Goal: Task Accomplishment & Management: Complete application form

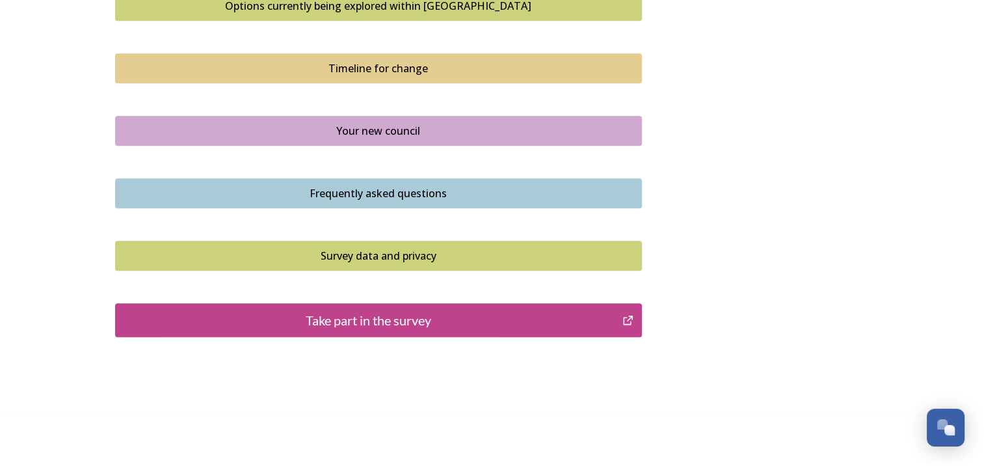
scroll to position [932, 0]
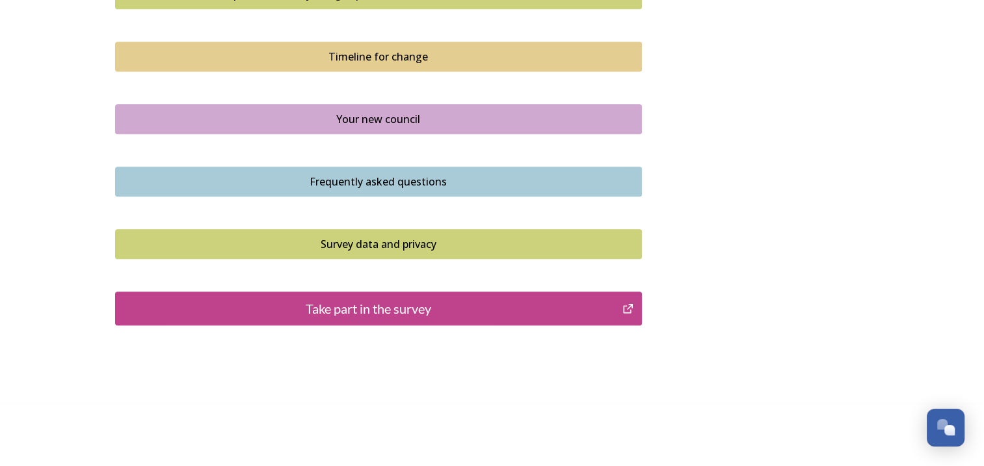
click at [599, 299] on div "Take part in the survey" at bounding box center [369, 309] width 494 height 20
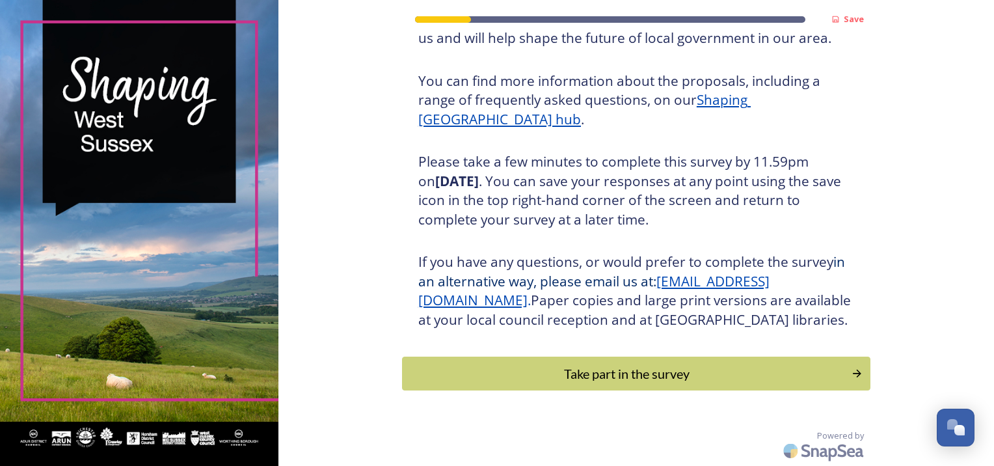
scroll to position [145, 0]
click at [690, 383] on div "Take part in the survey" at bounding box center [627, 374] width 440 height 20
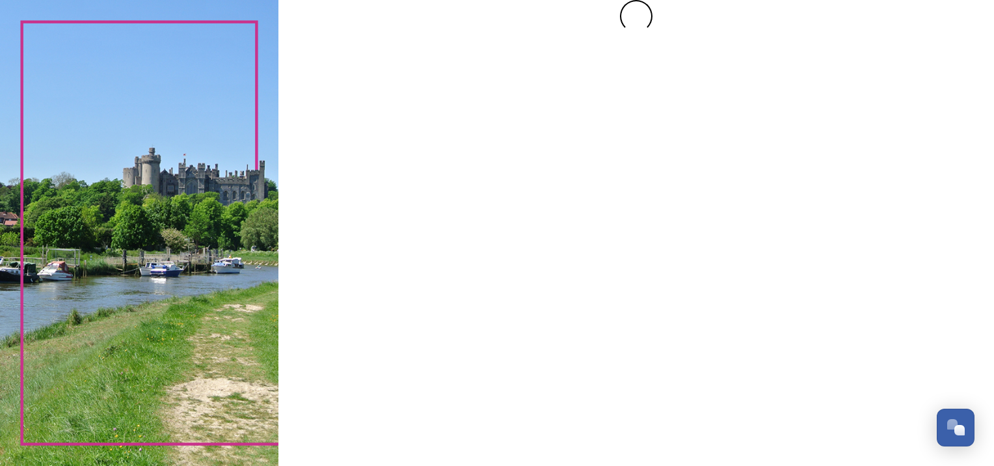
scroll to position [0, 0]
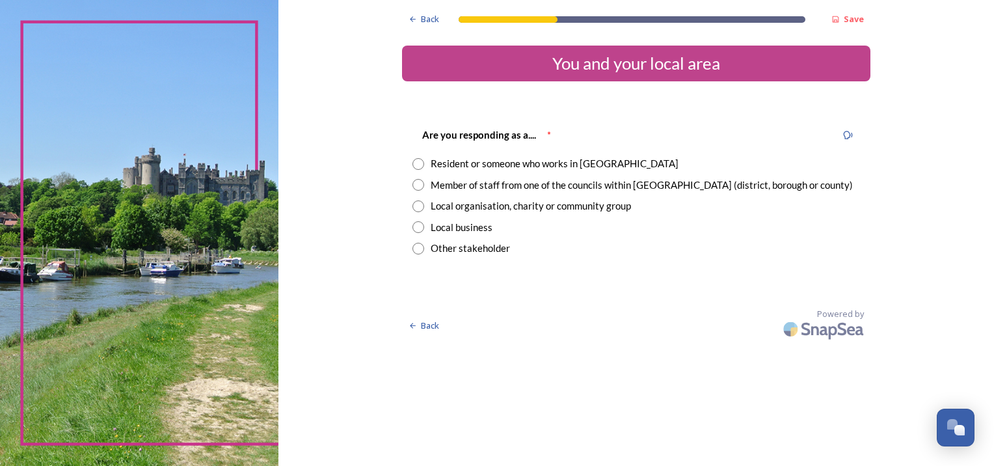
click at [601, 167] on div "Resident or someone who works in [GEOGRAPHIC_DATA]" at bounding box center [555, 163] width 248 height 15
radio input "true"
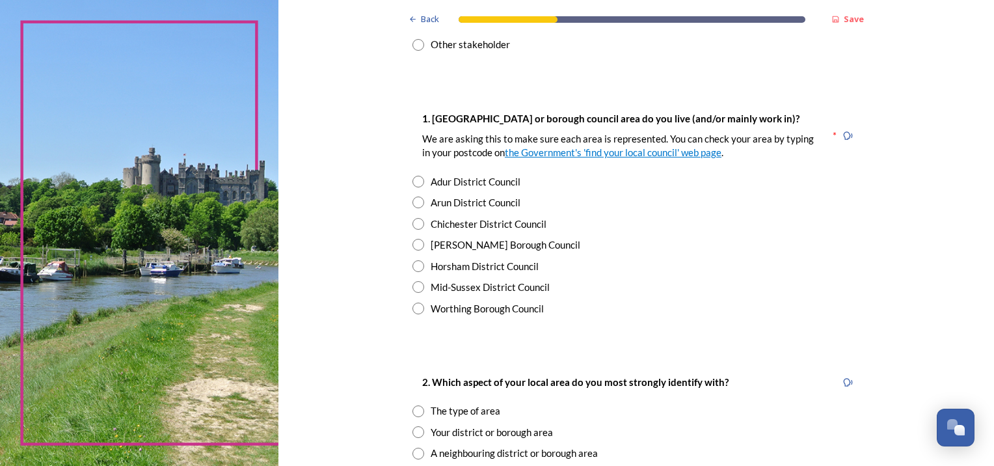
scroll to position [206, 0]
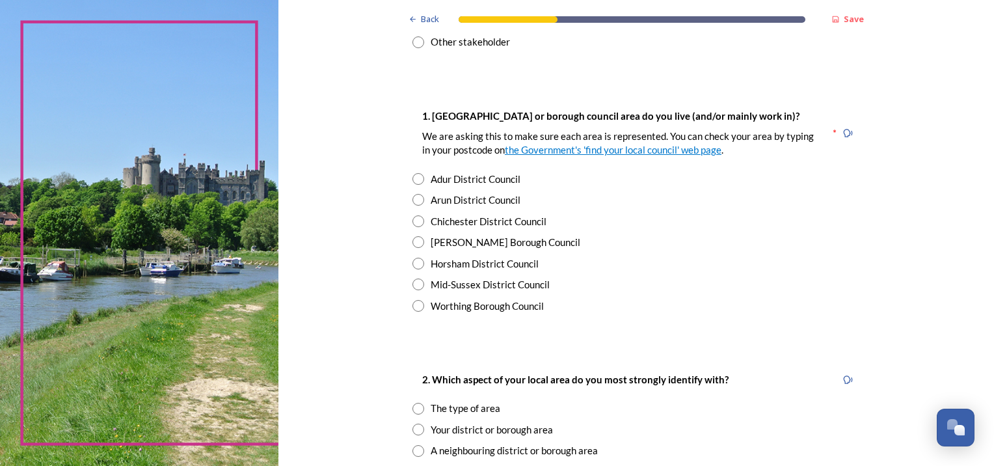
click at [507, 245] on div "[PERSON_NAME] Borough Council" at bounding box center [506, 242] width 150 height 15
radio input "true"
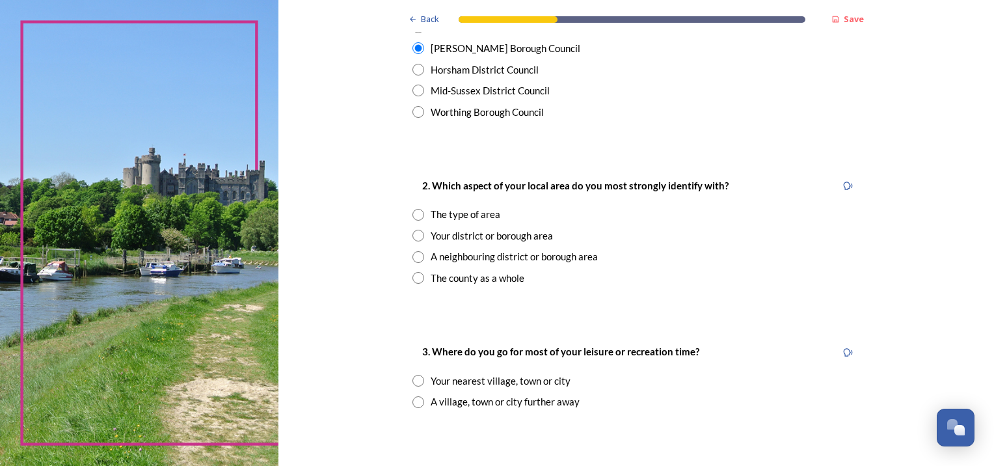
scroll to position [403, 0]
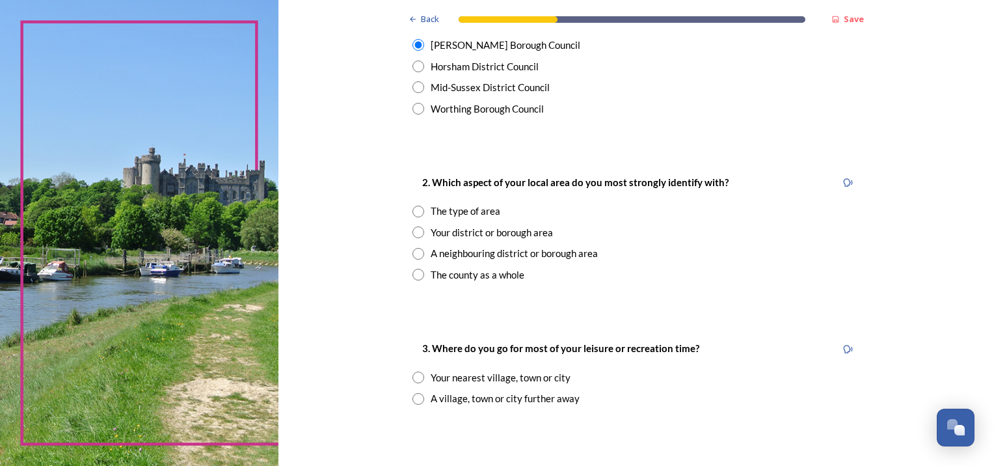
click at [530, 236] on div "Your district or borough area" at bounding box center [492, 232] width 122 height 15
radio input "true"
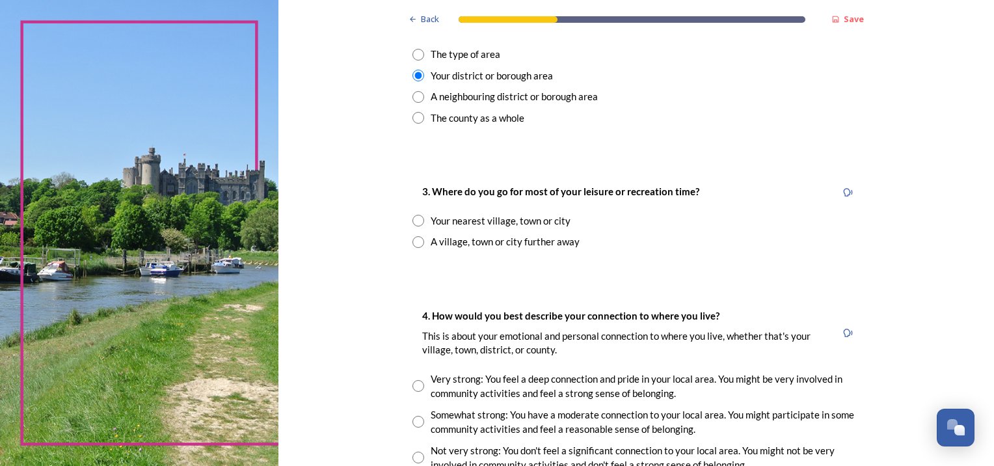
scroll to position [561, 0]
click at [550, 219] on div "Your nearest village, town or city" at bounding box center [501, 220] width 140 height 15
radio input "true"
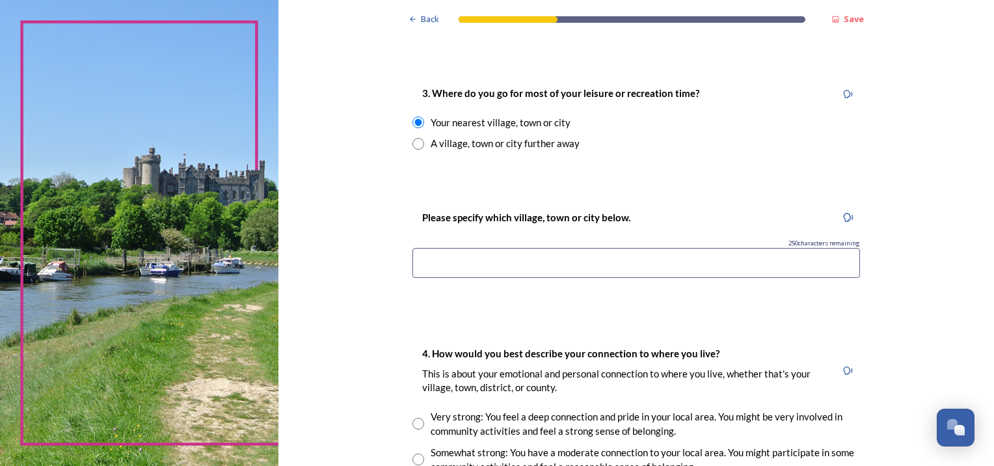
scroll to position [658, 0]
click at [679, 268] on input at bounding box center [636, 263] width 448 height 30
type input "Crawley"
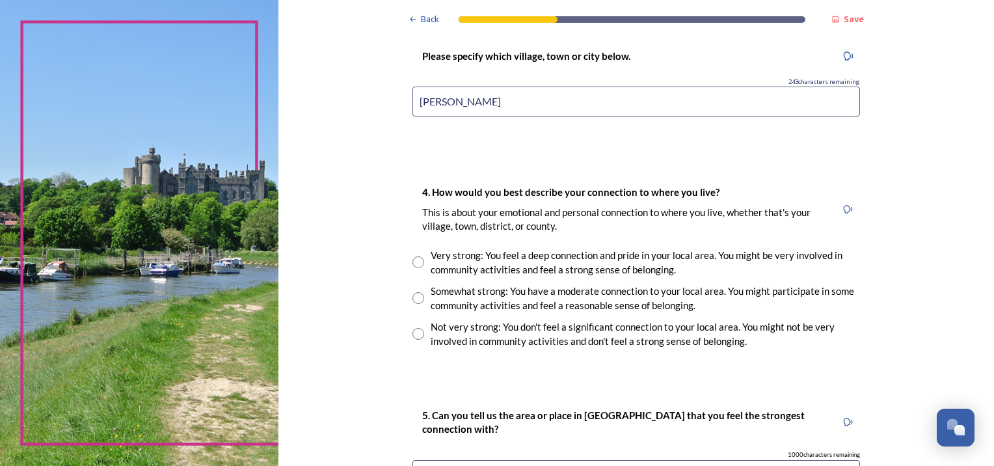
scroll to position [825, 0]
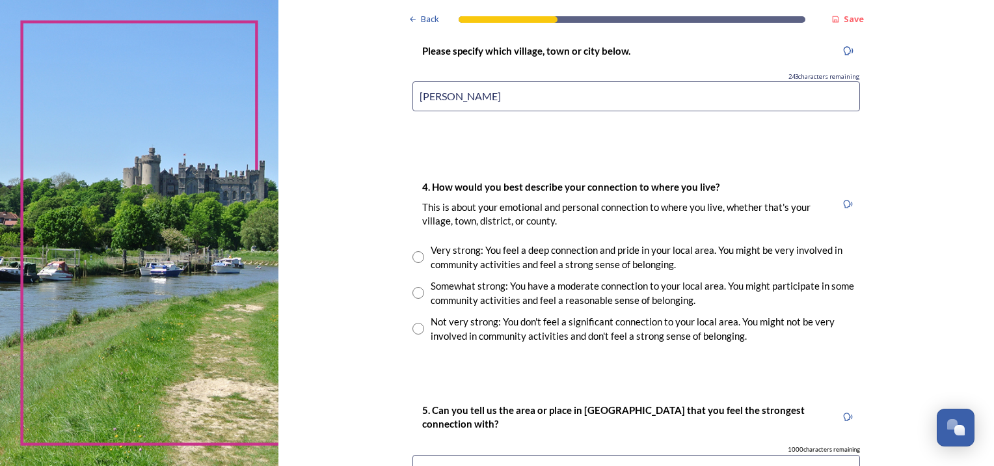
click at [416, 292] on input "radio" at bounding box center [418, 293] width 12 height 12
radio input "true"
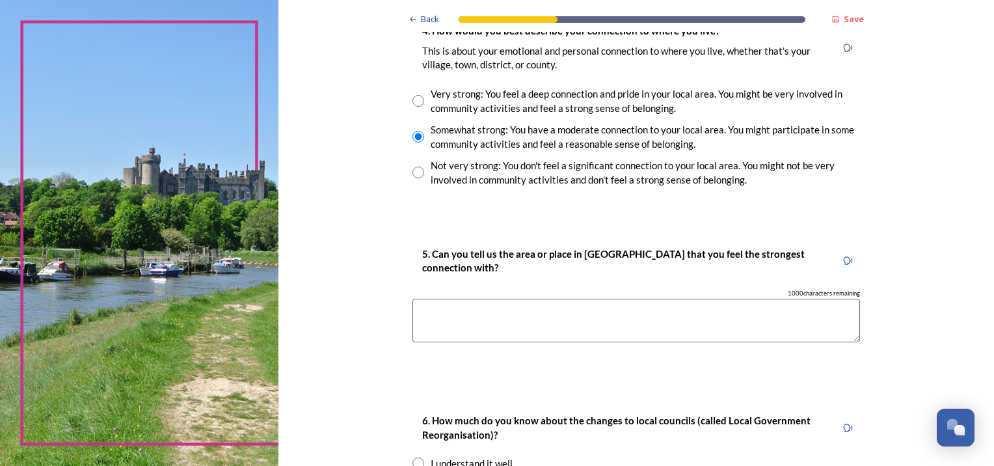
scroll to position [982, 0]
click at [657, 318] on textarea at bounding box center [636, 319] width 448 height 44
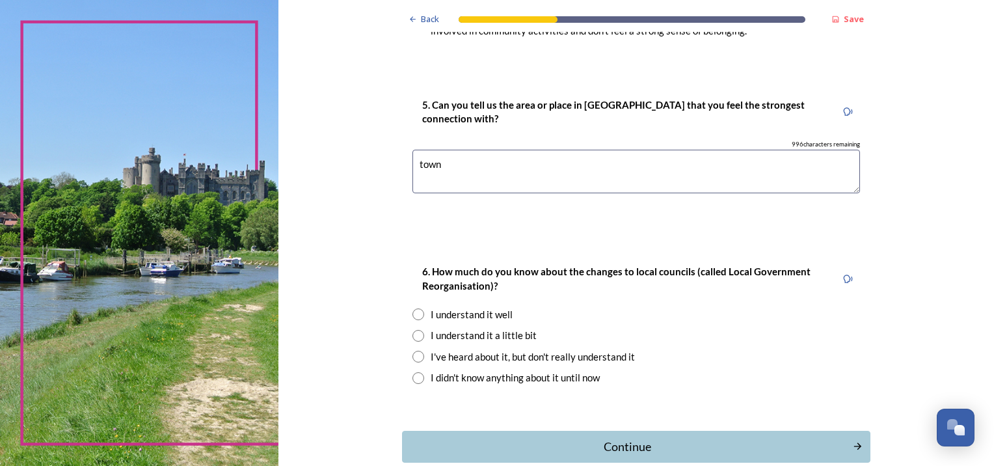
scroll to position [1139, 0]
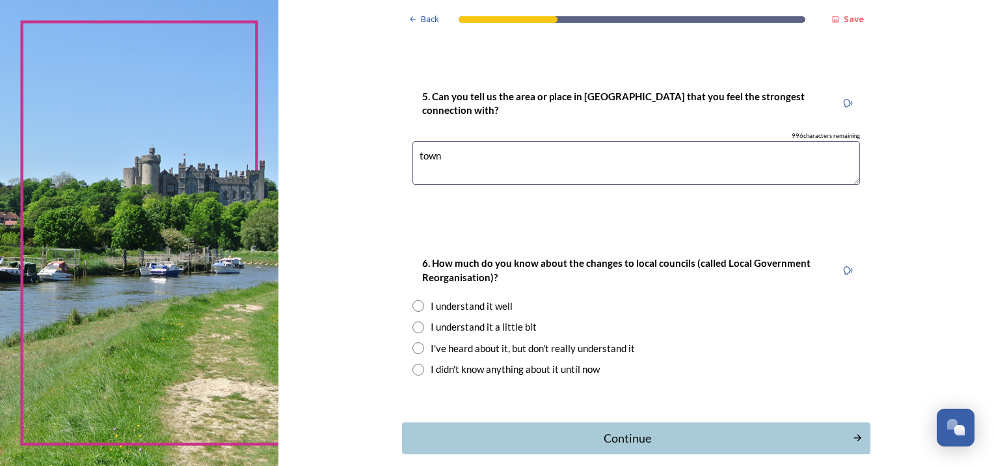
type textarea "town"
click at [413, 349] on input "radio" at bounding box center [418, 348] width 12 height 12
radio input "true"
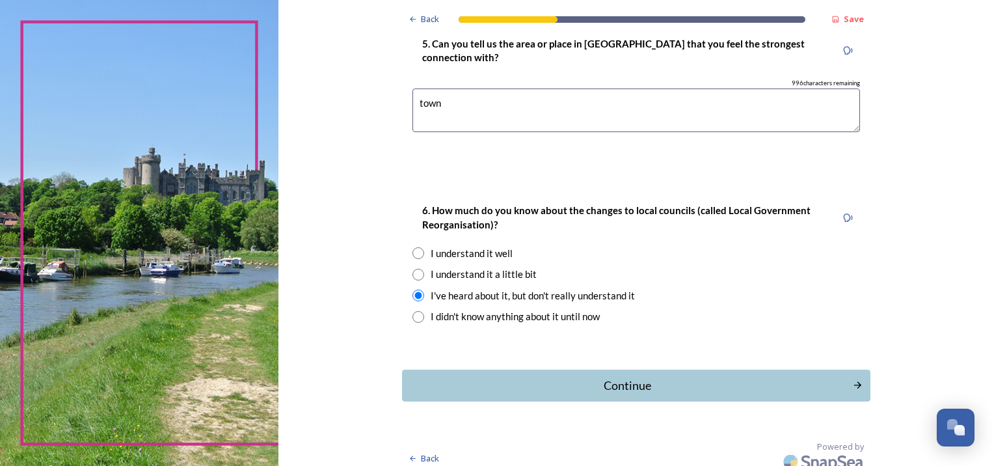
scroll to position [1202, 0]
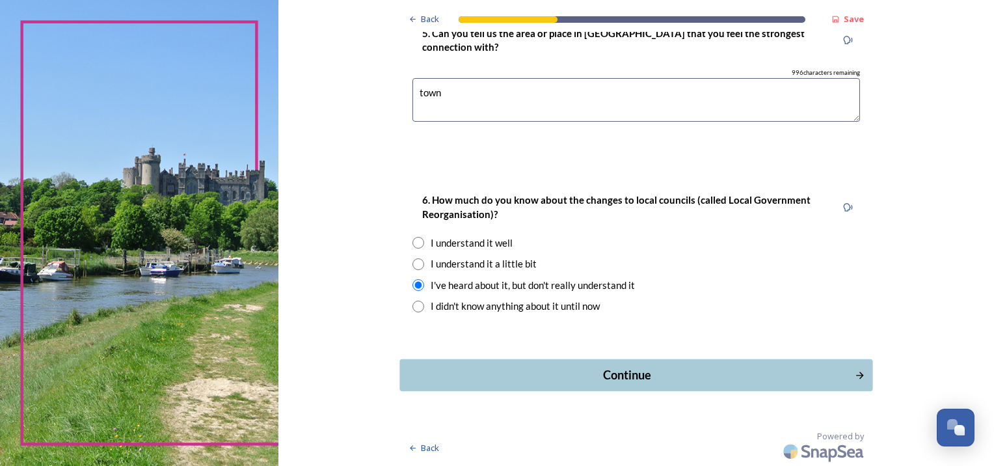
click at [617, 384] on button "Continue" at bounding box center [635, 375] width 473 height 32
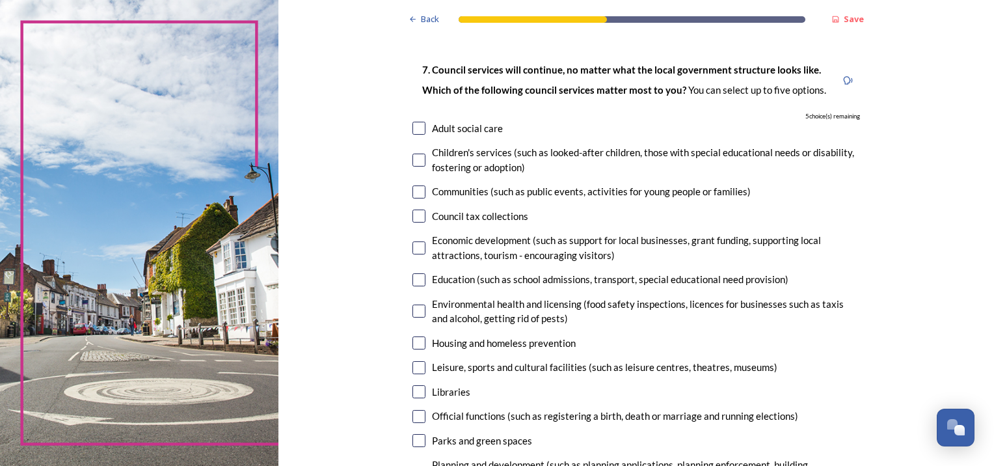
scroll to position [68, 0]
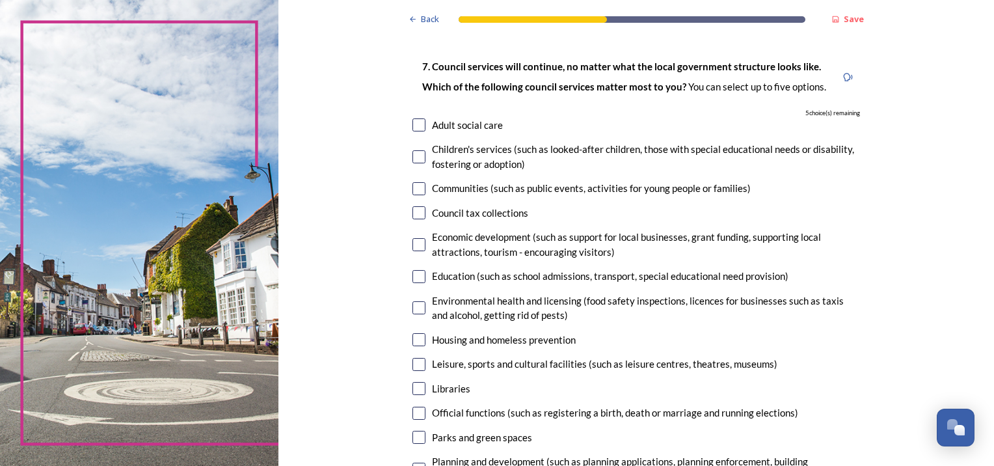
click at [418, 121] on input "checkbox" at bounding box center [418, 124] width 13 height 13
checkbox input "true"
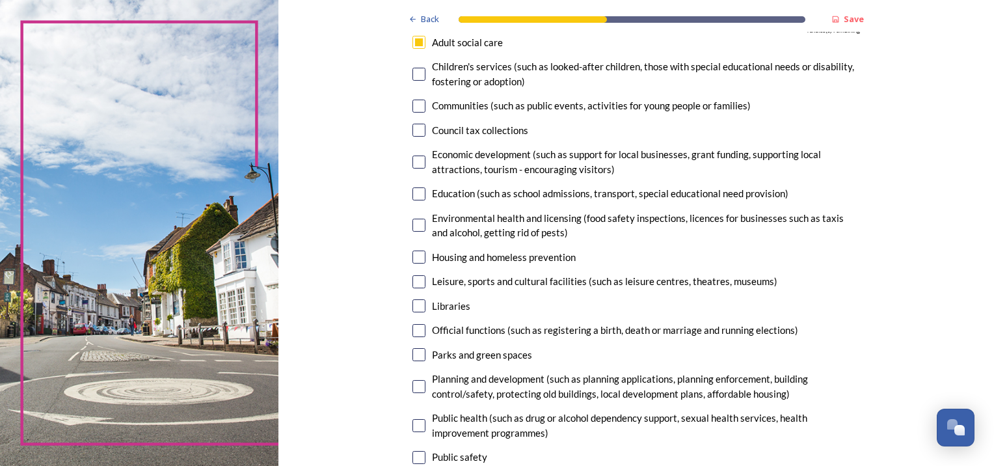
scroll to position [156, 0]
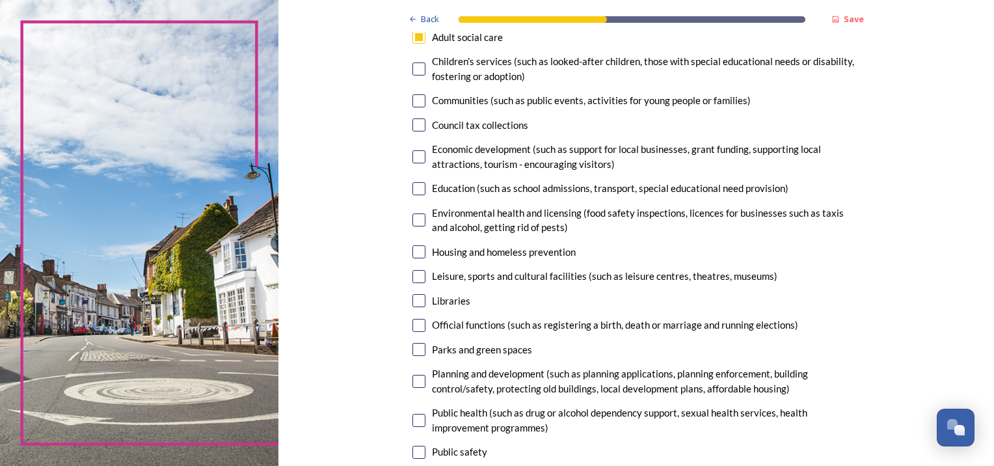
click at [418, 255] on input "checkbox" at bounding box center [418, 251] width 13 height 13
checkbox input "true"
click at [416, 276] on input "checkbox" at bounding box center [418, 276] width 13 height 13
checkbox input "true"
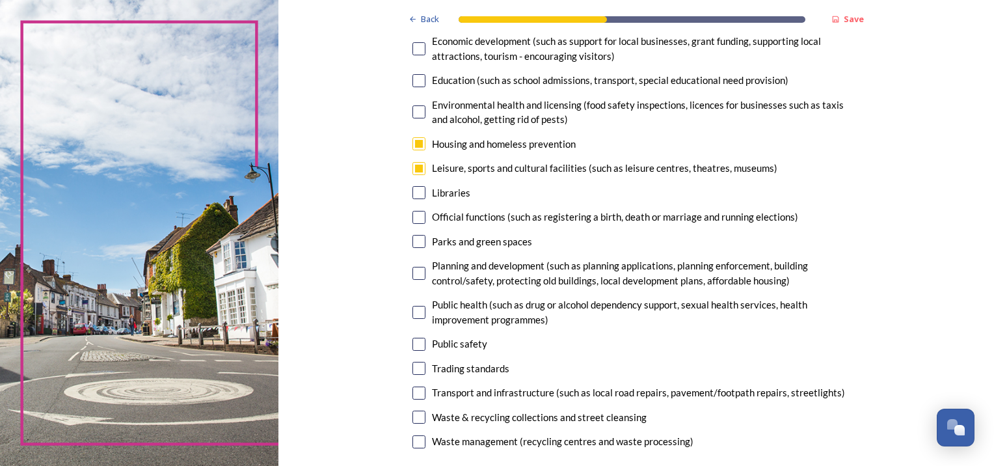
scroll to position [265, 0]
click at [419, 245] on input "checkbox" at bounding box center [418, 240] width 13 height 13
checkbox input "true"
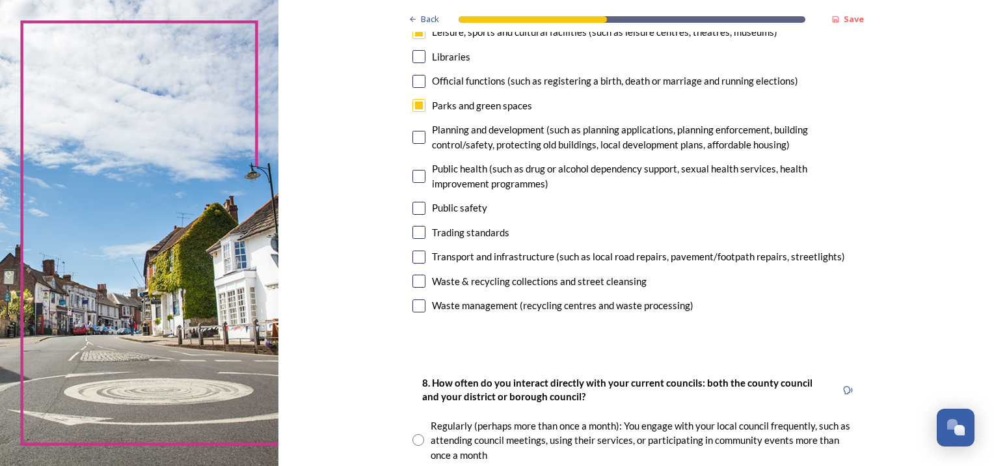
scroll to position [401, 0]
click at [414, 208] on input "checkbox" at bounding box center [418, 207] width 13 height 13
checkbox input "true"
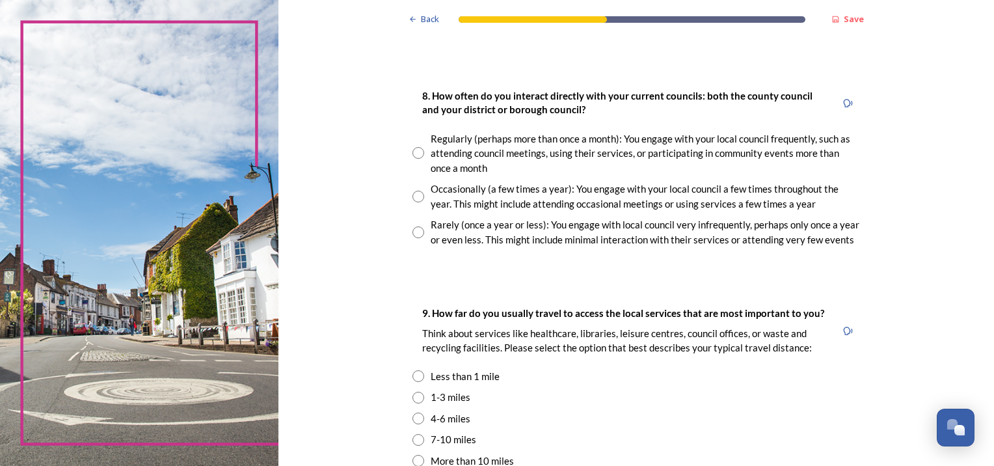
scroll to position [694, 0]
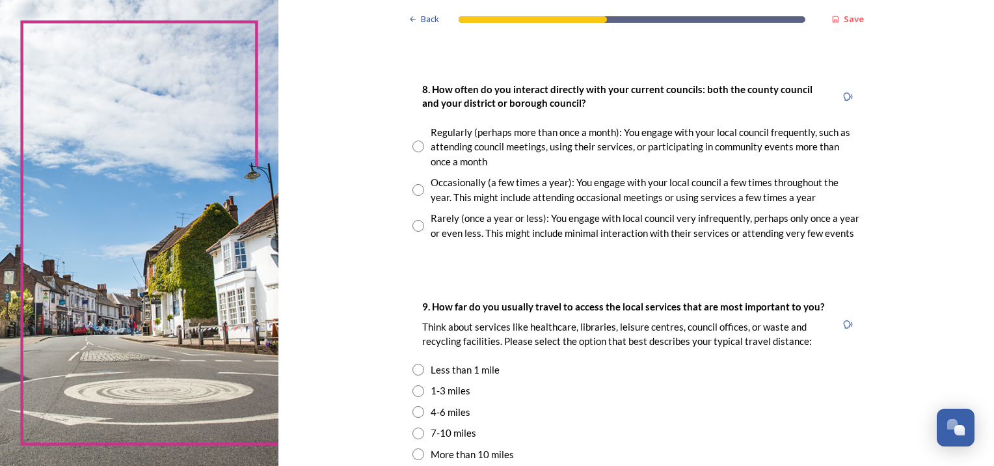
click at [414, 223] on input "radio" at bounding box center [418, 226] width 12 height 12
radio input "true"
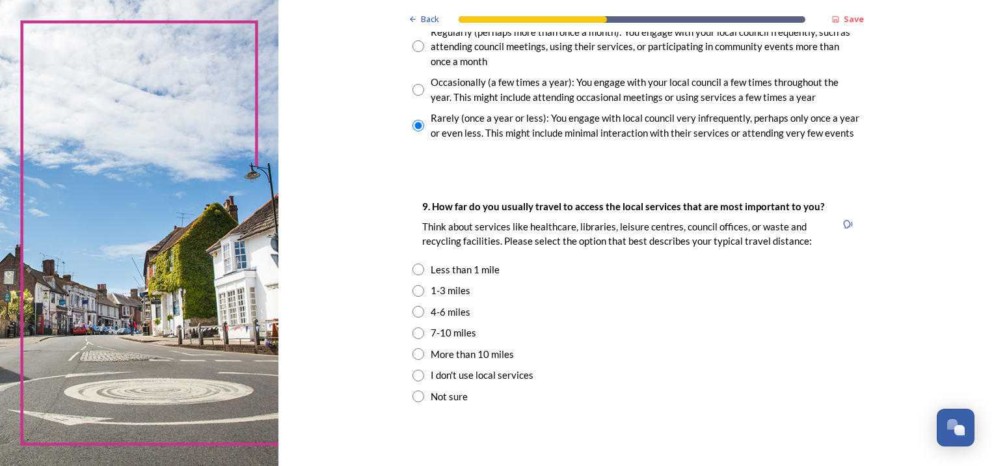
scroll to position [794, 0]
click at [414, 274] on input "radio" at bounding box center [418, 270] width 12 height 12
radio input "true"
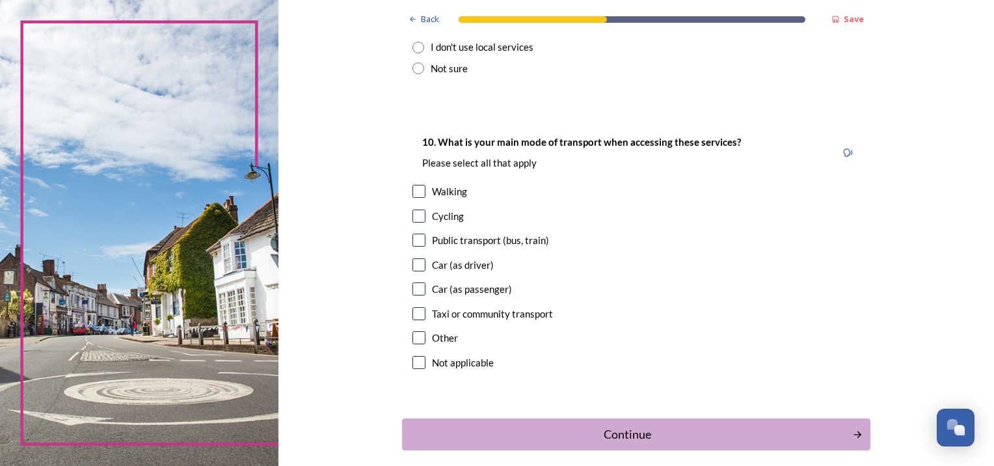
scroll to position [1124, 0]
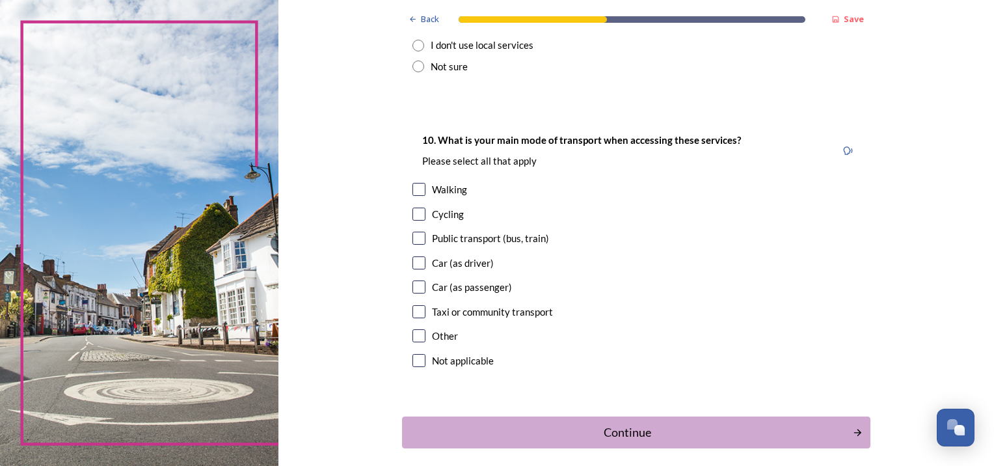
click at [414, 263] on input "checkbox" at bounding box center [418, 262] width 13 height 13
checkbox input "true"
click at [669, 435] on div "Continue" at bounding box center [627, 433] width 440 height 18
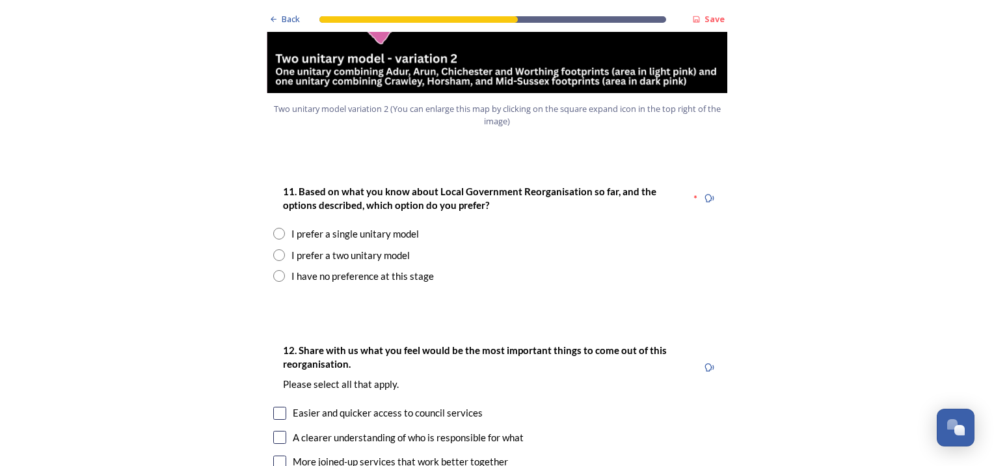
scroll to position [1640, 0]
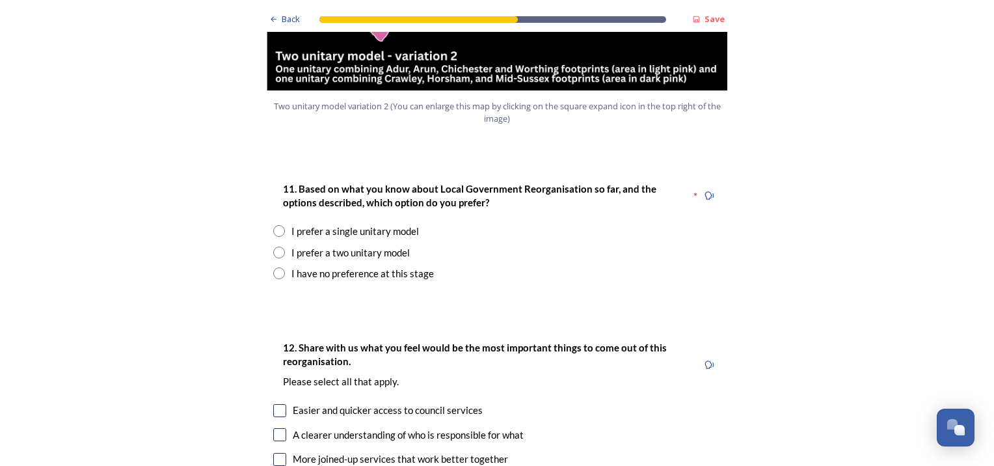
click at [273, 267] on input "radio" at bounding box center [279, 273] width 12 height 12
radio input "true"
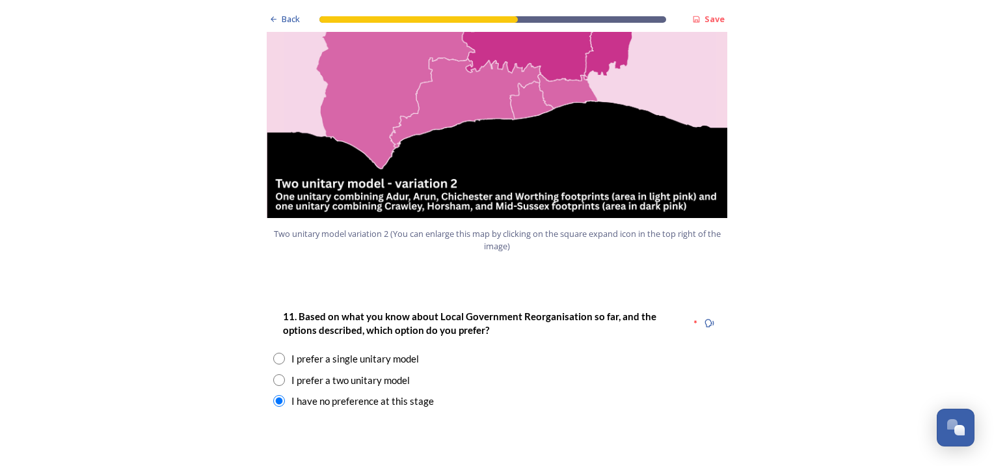
scroll to position [1512, 0]
click at [275, 374] on input "radio" at bounding box center [279, 380] width 12 height 12
radio input "true"
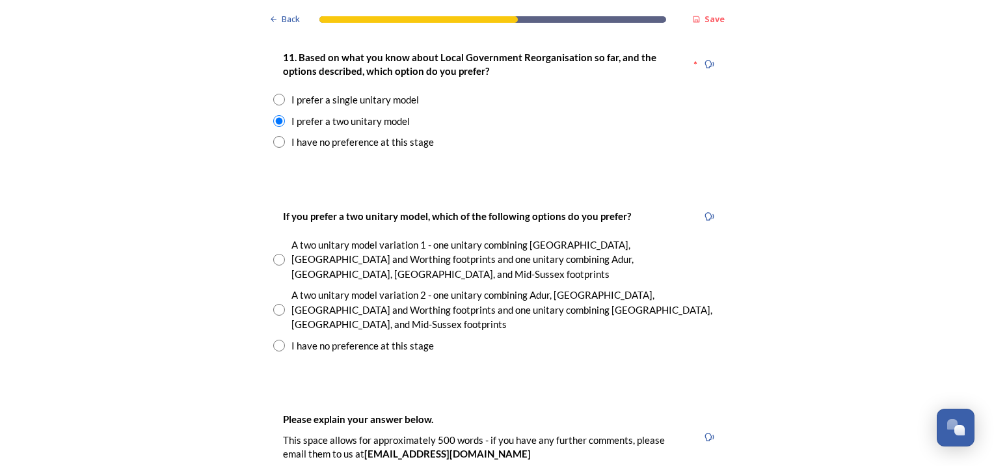
scroll to position [1772, 0]
click at [275, 303] on input "radio" at bounding box center [279, 309] width 12 height 12
radio input "true"
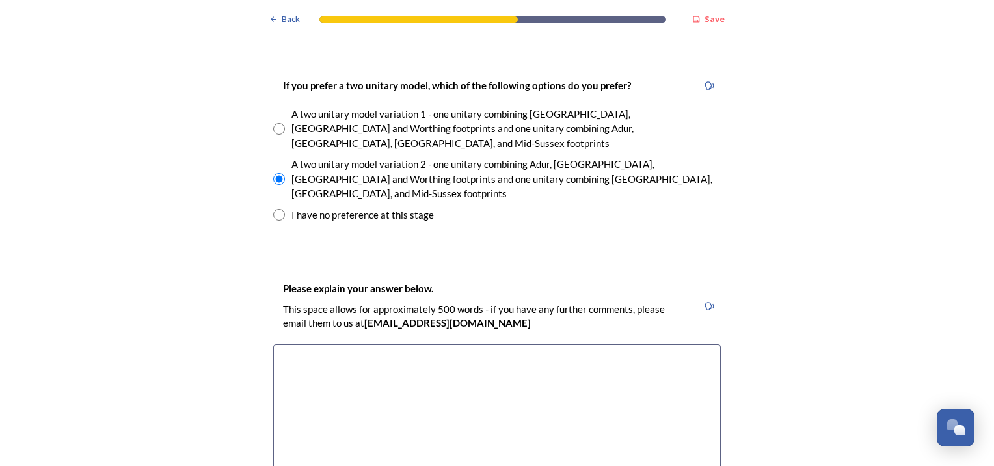
scroll to position [1901, 0]
click at [593, 345] on textarea at bounding box center [497, 418] width 448 height 146
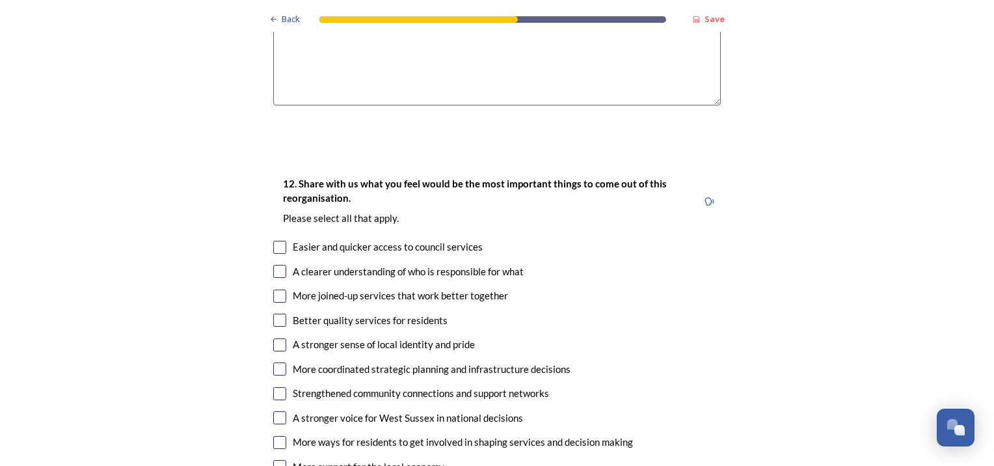
scroll to position [2288, 0]
type textarea "areas i know well"
click at [273, 240] on input "checkbox" at bounding box center [279, 246] width 13 height 13
checkbox input "true"
click at [277, 264] on input "checkbox" at bounding box center [279, 270] width 13 height 13
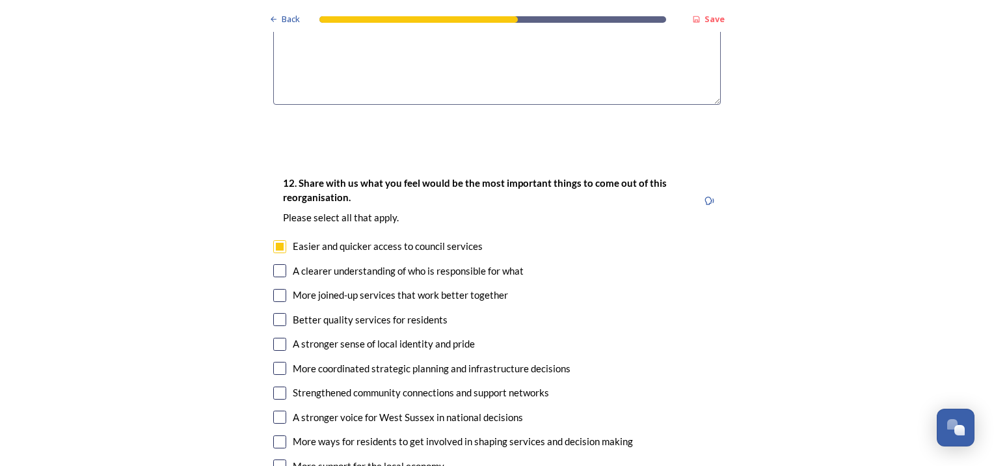
checkbox input "true"
click at [275, 289] on input "checkbox" at bounding box center [279, 295] width 13 height 13
checkbox input "true"
click at [274, 313] on input "checkbox" at bounding box center [279, 319] width 13 height 13
checkbox input "true"
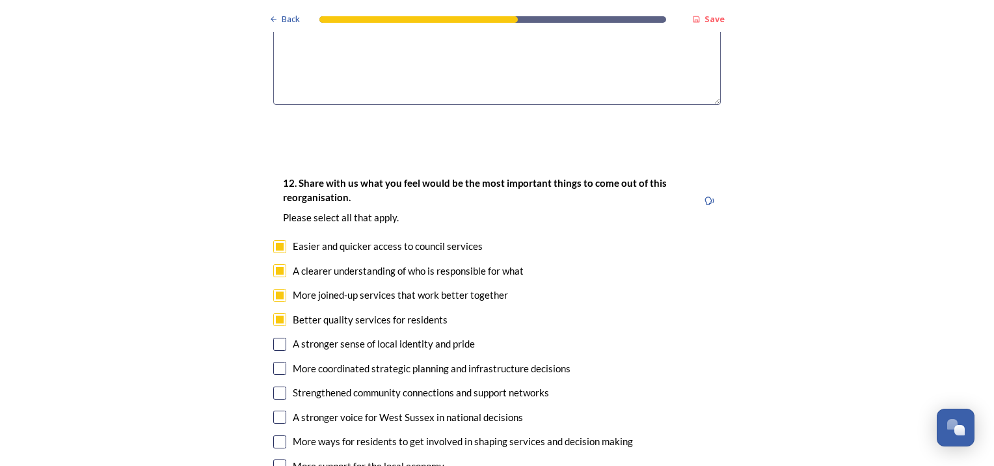
click at [273, 362] on input "checkbox" at bounding box center [279, 368] width 13 height 13
checkbox input "true"
click at [273, 411] on input "checkbox" at bounding box center [279, 417] width 13 height 13
checkbox input "true"
click at [278, 435] on input "checkbox" at bounding box center [279, 441] width 13 height 13
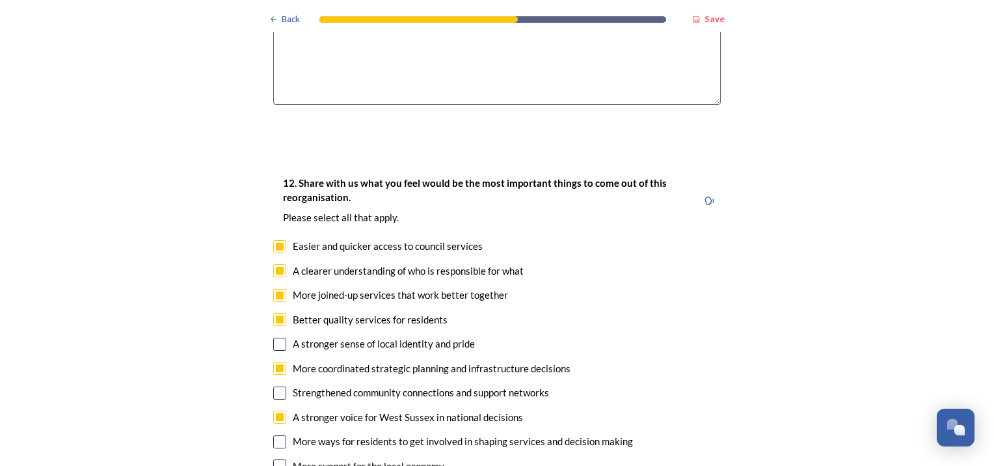
checkbox input "true"
click at [277, 459] on input "checkbox" at bounding box center [279, 465] width 13 height 13
checkbox input "true"
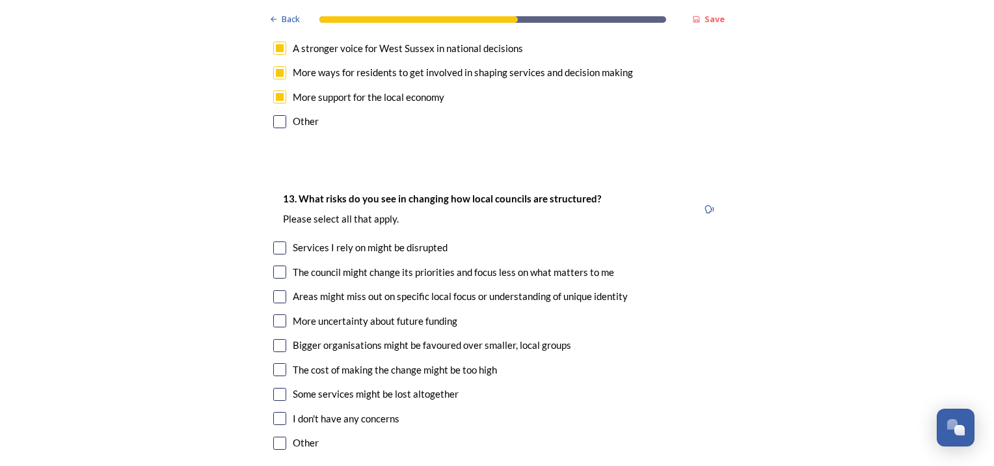
scroll to position [2657, 0]
click at [275, 241] on input "checkbox" at bounding box center [279, 247] width 13 height 13
checkbox input "true"
click at [278, 290] on input "checkbox" at bounding box center [279, 296] width 13 height 13
checkbox input "true"
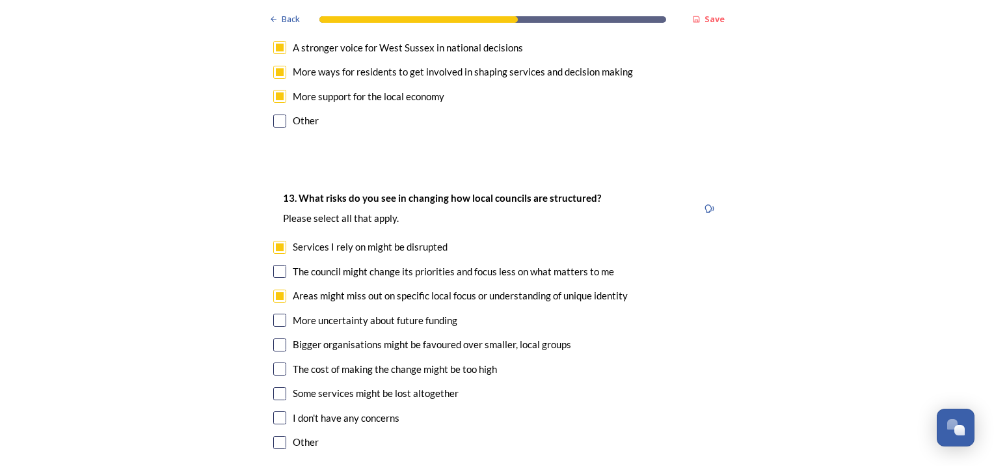
click at [275, 314] on input "checkbox" at bounding box center [279, 320] width 13 height 13
checkbox input "true"
click at [275, 338] on input "checkbox" at bounding box center [279, 344] width 13 height 13
checkbox input "true"
click at [275, 362] on input "checkbox" at bounding box center [279, 368] width 13 height 13
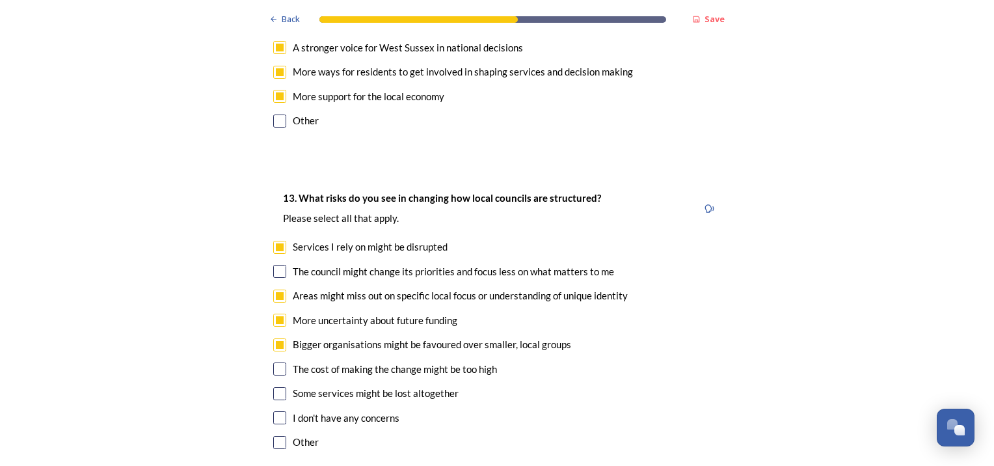
checkbox input "true"
click at [276, 387] on input "checkbox" at bounding box center [279, 393] width 13 height 13
checkbox input "true"
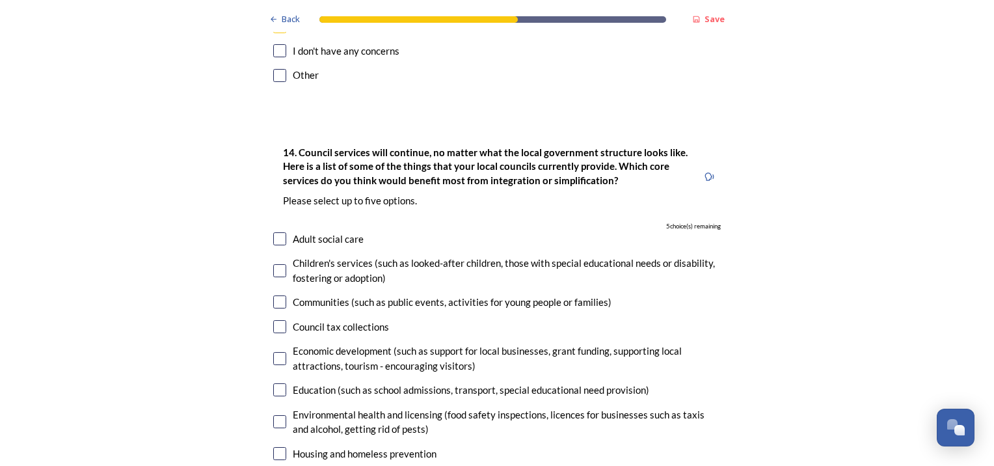
scroll to position [3028, 0]
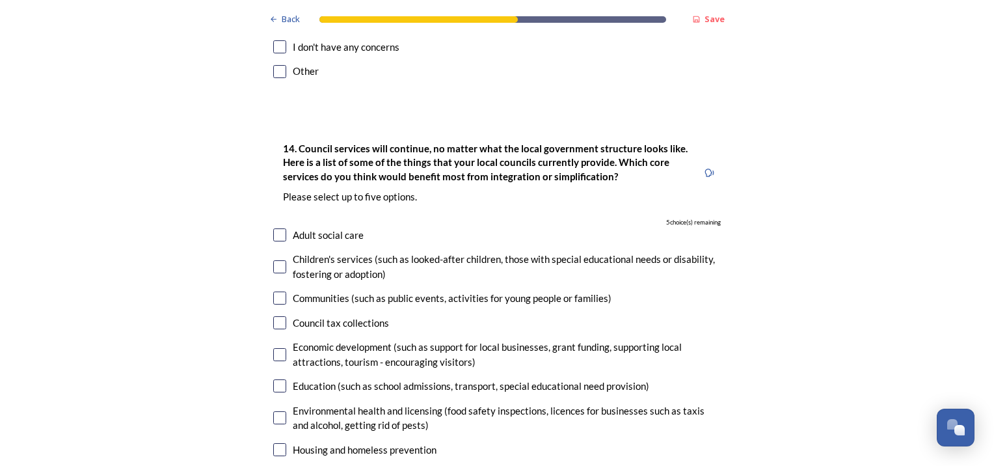
click at [275, 228] on input "checkbox" at bounding box center [279, 234] width 13 height 13
checkbox input "true"
click at [275, 260] on input "checkbox" at bounding box center [279, 266] width 13 height 13
checkbox input "true"
click at [273, 316] on input "checkbox" at bounding box center [279, 322] width 13 height 13
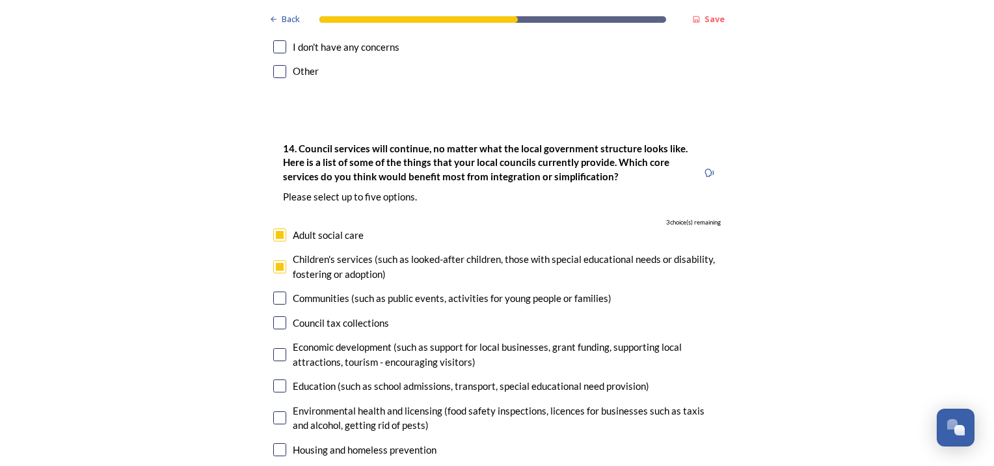
checkbox input "true"
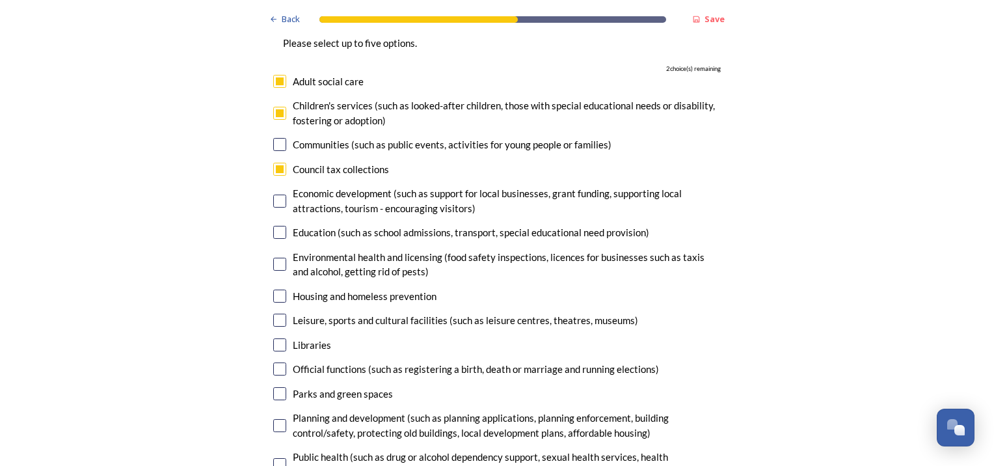
scroll to position [3183, 0]
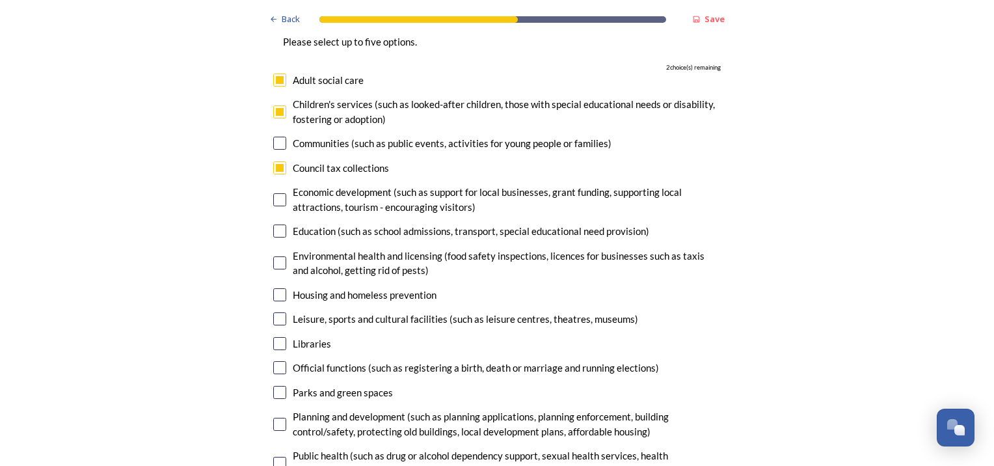
click at [275, 288] on input "checkbox" at bounding box center [279, 294] width 13 height 13
checkbox input "true"
click at [280, 224] on input "checkbox" at bounding box center [279, 230] width 13 height 13
checkbox input "true"
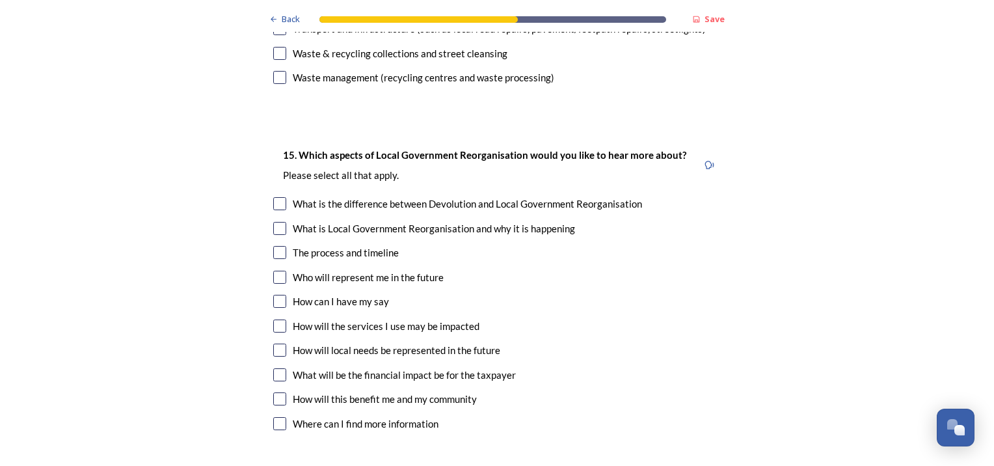
scroll to position [3700, 0]
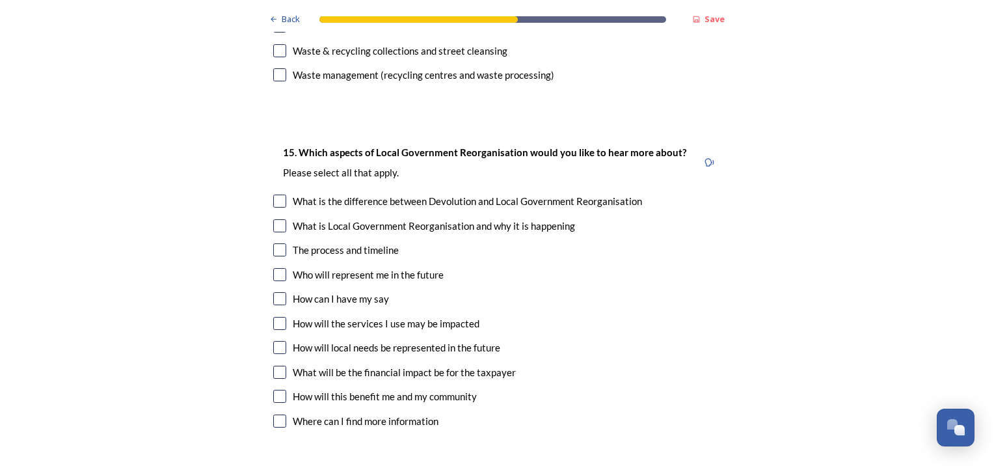
click at [273, 243] on input "checkbox" at bounding box center [279, 249] width 13 height 13
checkbox input "true"
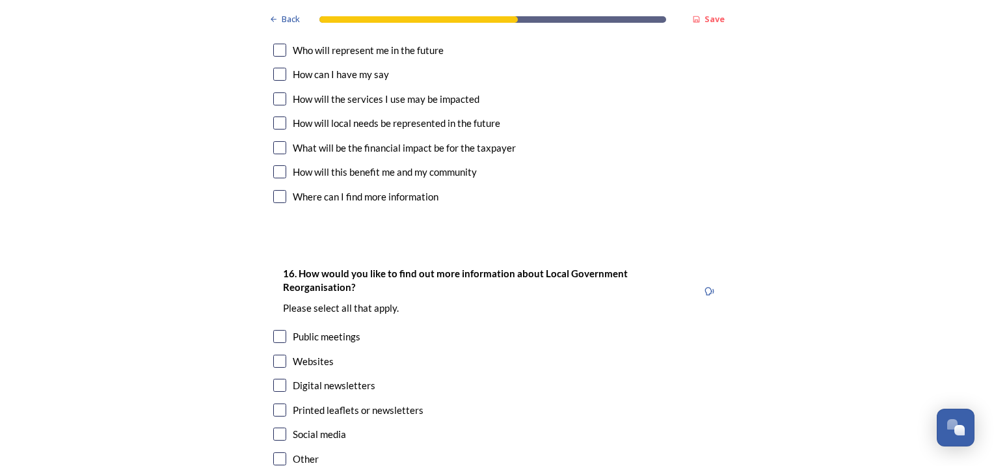
scroll to position [3930, 0]
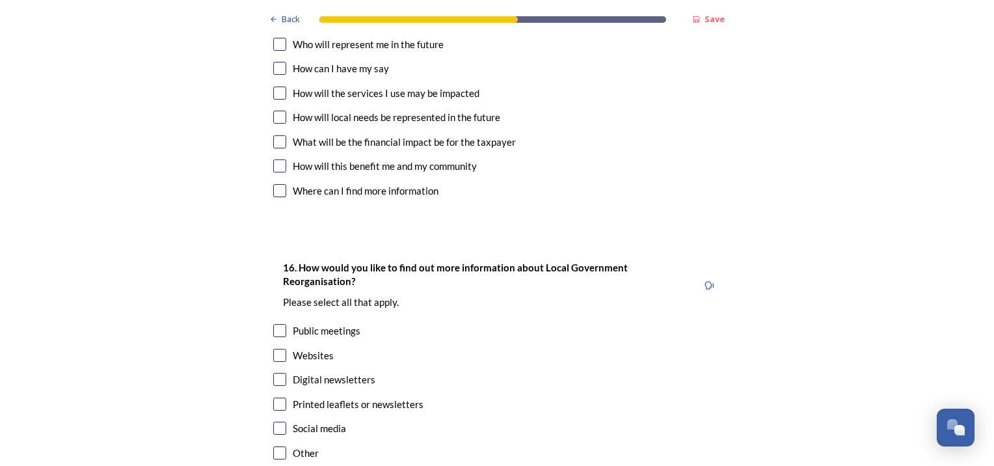
click at [281, 324] on input "checkbox" at bounding box center [279, 330] width 13 height 13
checkbox input "true"
click at [280, 349] on input "checkbox" at bounding box center [279, 355] width 13 height 13
checkbox input "true"
click at [280, 373] on input "checkbox" at bounding box center [279, 379] width 13 height 13
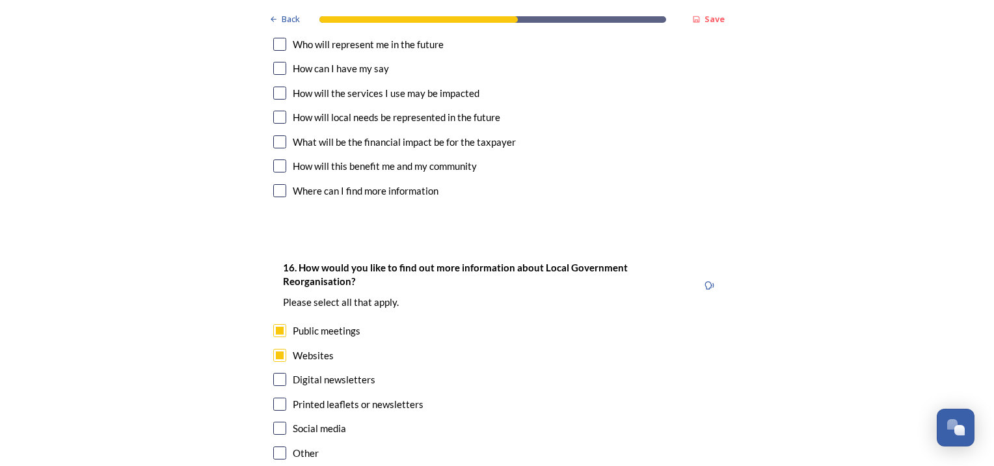
checkbox input "true"
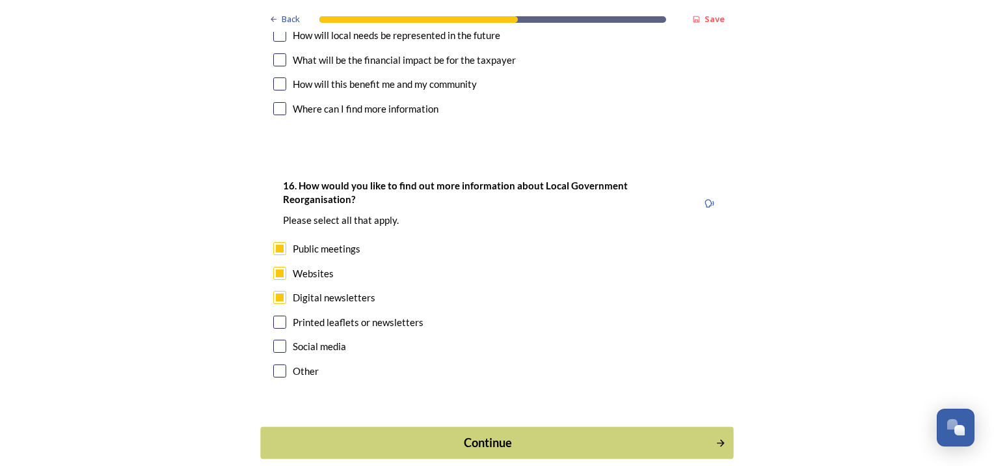
click at [534, 427] on button "Continue" at bounding box center [496, 443] width 473 height 32
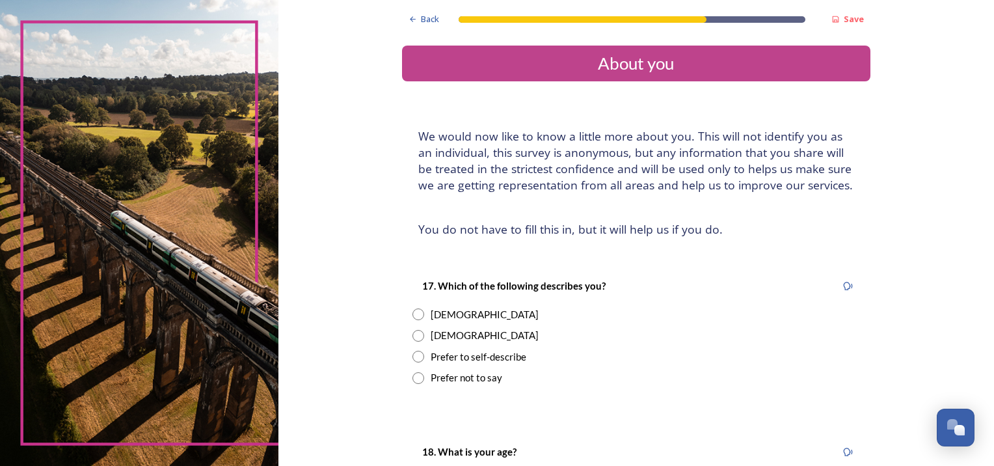
click at [439, 310] on div "Female" at bounding box center [485, 314] width 108 height 15
radio input "true"
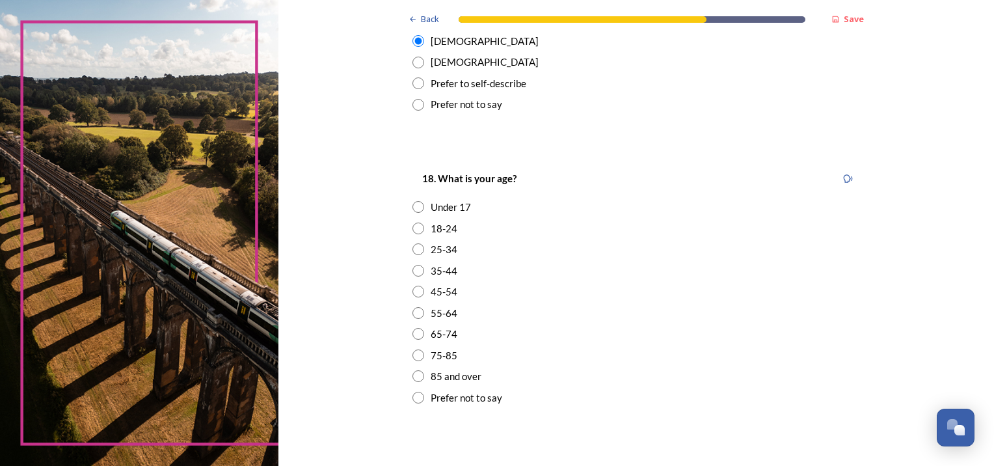
scroll to position [276, 0]
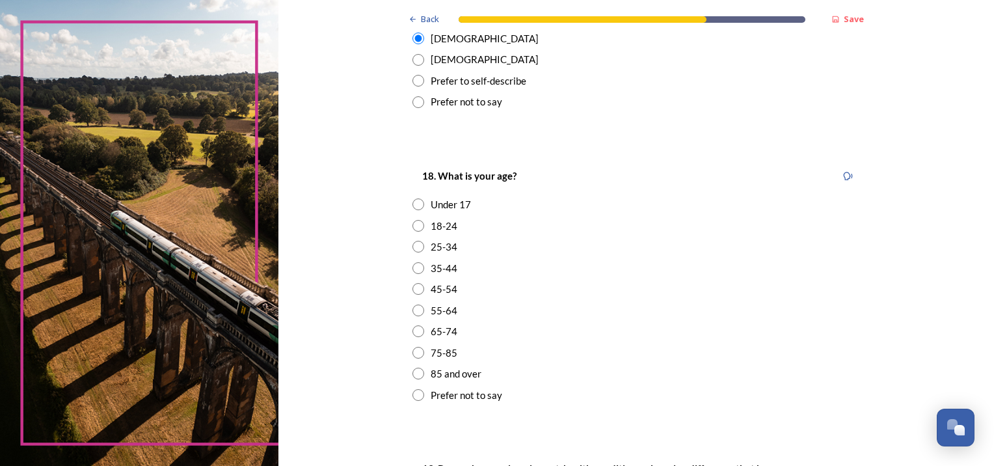
click at [445, 291] on div "45-54" at bounding box center [444, 289] width 27 height 15
radio input "true"
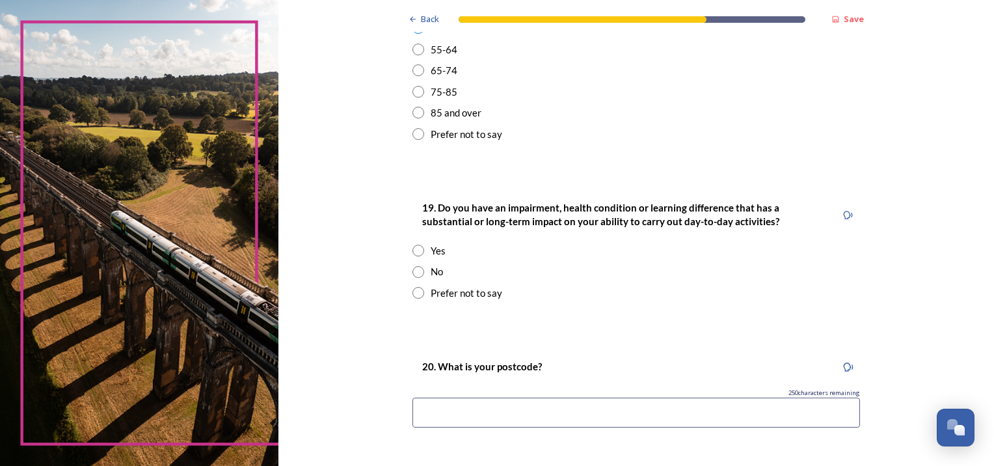
scroll to position [538, 0]
click at [442, 267] on div "No" at bounding box center [636, 270] width 448 height 15
radio input "true"
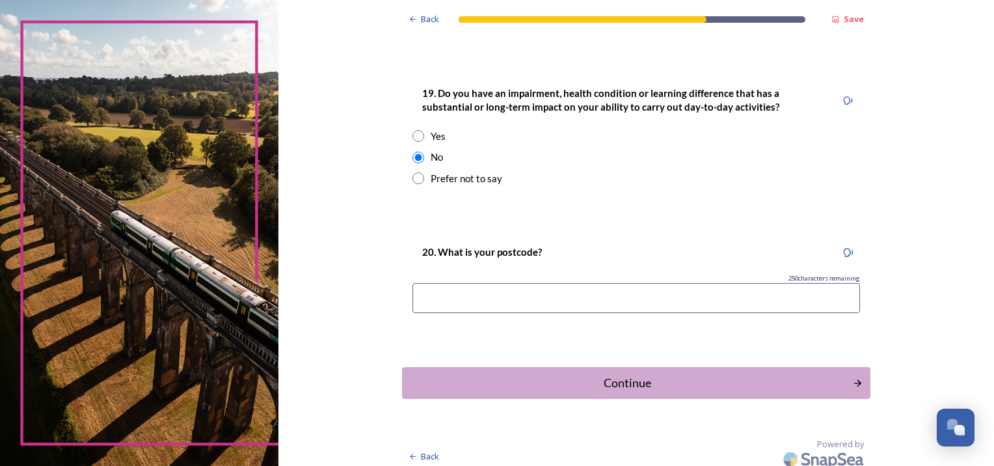
scroll to position [658, 0]
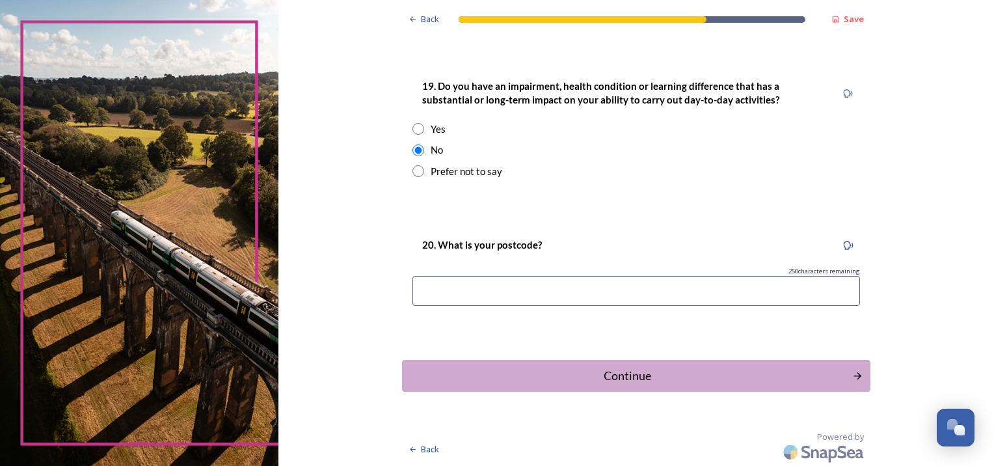
click at [609, 294] on input at bounding box center [636, 291] width 448 height 30
type input "RH10 6BG"
click at [679, 379] on div "Continue" at bounding box center [627, 376] width 440 height 18
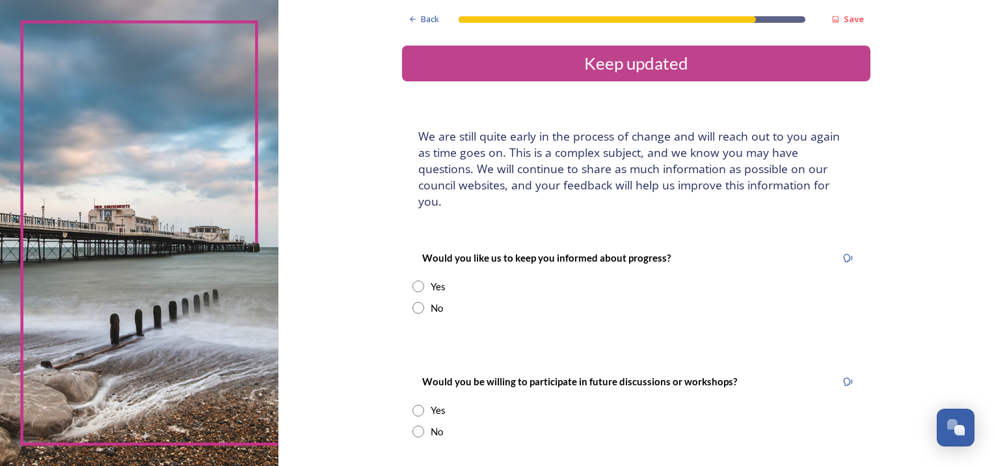
click at [414, 302] on input "radio" at bounding box center [418, 308] width 12 height 12
radio input "true"
click at [412, 426] on input "radio" at bounding box center [418, 432] width 12 height 12
radio input "true"
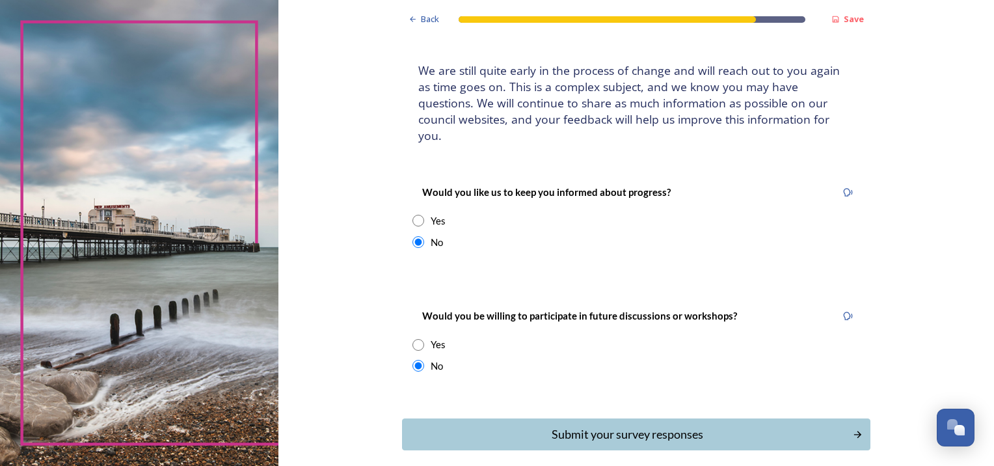
scroll to position [109, 0]
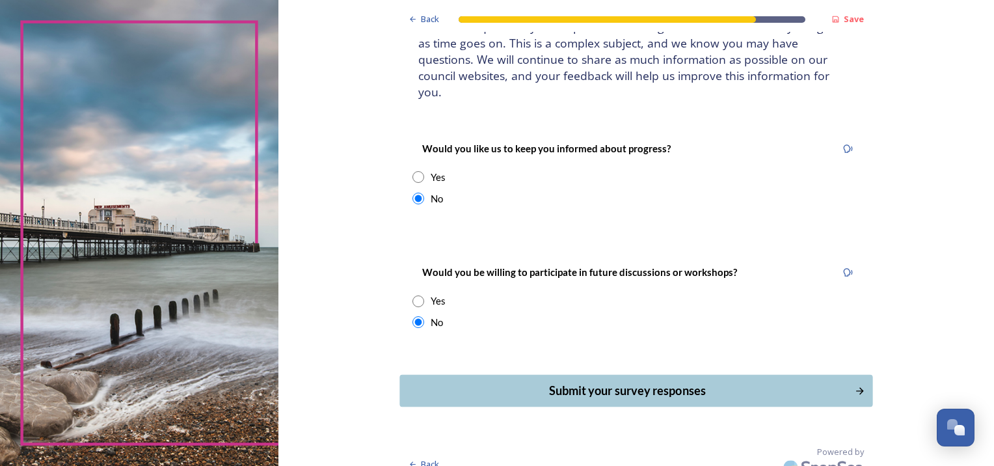
click at [669, 382] on div "Submit your survey responses" at bounding box center [627, 391] width 440 height 18
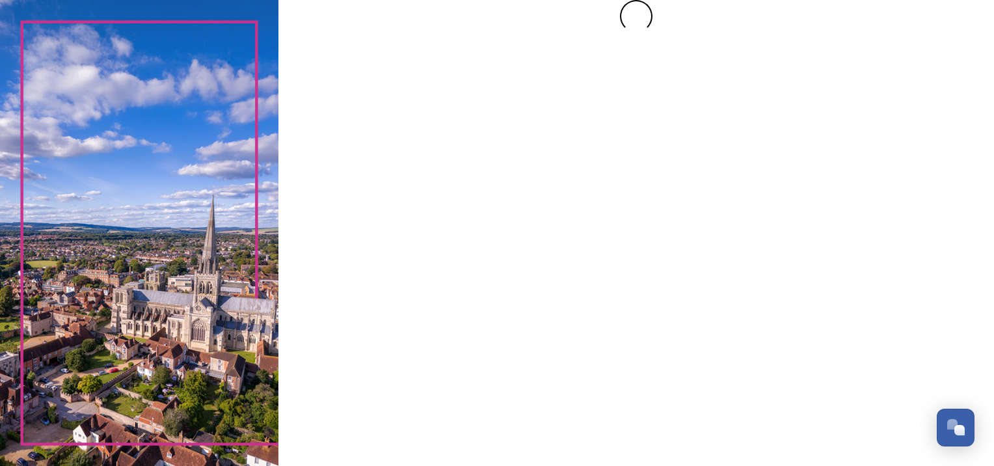
scroll to position [0, 0]
